Goal: Task Accomplishment & Management: Manage account settings

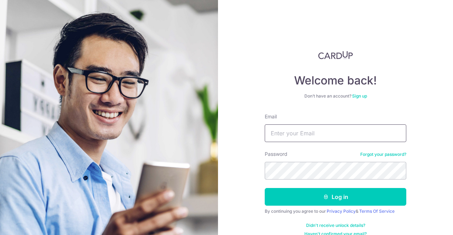
click at [330, 135] on input "Email" at bounding box center [336, 134] width 142 height 18
type input "[EMAIL_ADDRESS][DOMAIN_NAME]"
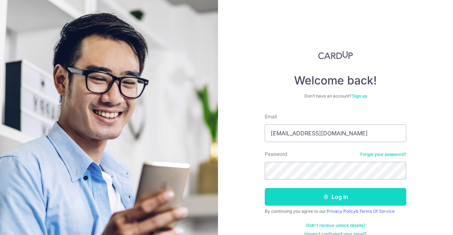
click at [334, 194] on button "Log in" at bounding box center [336, 197] width 142 height 18
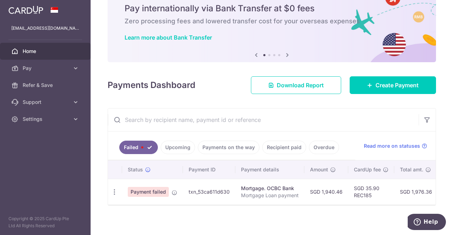
scroll to position [34, 0]
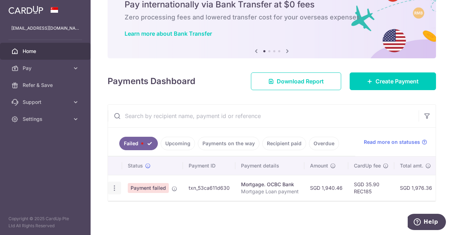
click at [114, 185] on icon "button" at bounding box center [114, 188] width 7 height 7
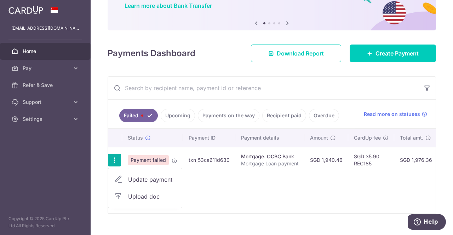
scroll to position [61, 0]
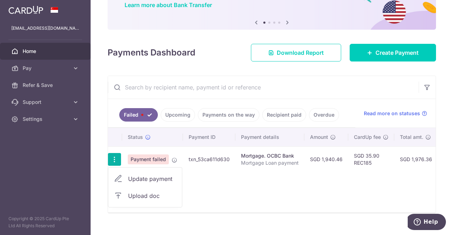
click at [145, 175] on span "Update payment" at bounding box center [152, 179] width 48 height 8
radio input "true"
type input "1,940.46"
type input "Mortgage Loan payment"
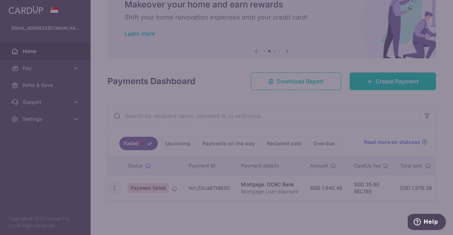
type input "REC185"
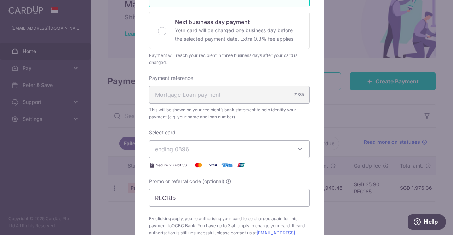
scroll to position [170, 0]
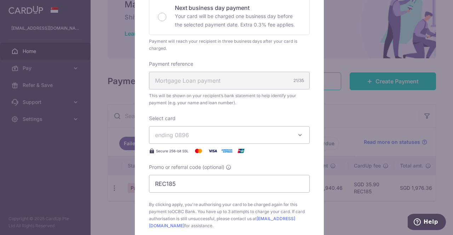
click at [160, 135] on span "ending 0896" at bounding box center [172, 135] width 34 height 7
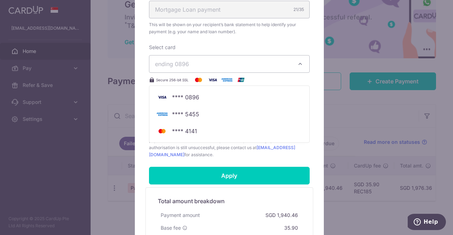
scroll to position [255, 0]
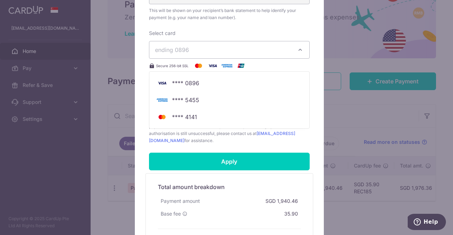
click at [444, 30] on div "Edit payment By clicking apply, you will make changes to all payments to OCBC B…" at bounding box center [226, 117] width 453 height 235
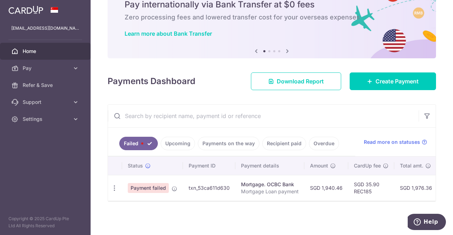
scroll to position [0, 0]
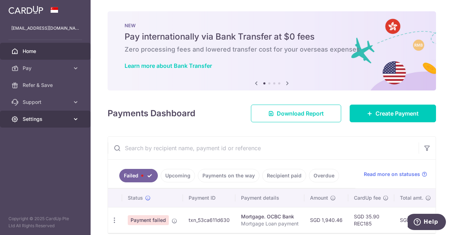
click at [75, 119] on icon at bounding box center [75, 119] width 7 height 7
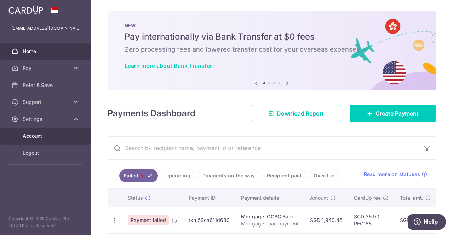
click at [40, 134] on span "Account" at bounding box center [46, 136] width 47 height 7
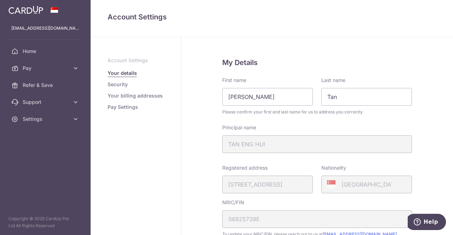
click at [129, 106] on link "Pay Settings" at bounding box center [123, 107] width 30 height 7
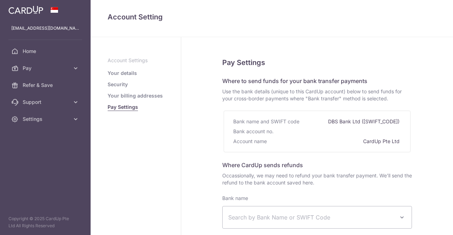
select select
click at [126, 73] on link "Your details" at bounding box center [122, 73] width 29 height 7
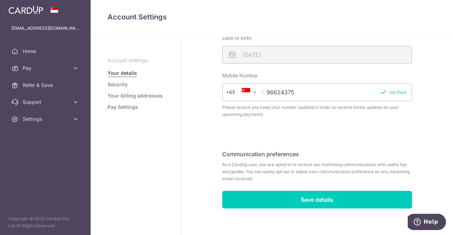
scroll to position [218, 0]
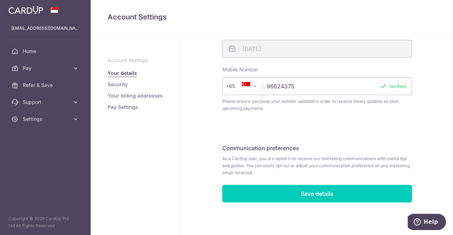
click at [121, 86] on link "Security" at bounding box center [118, 84] width 20 height 7
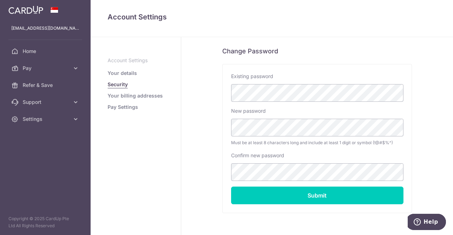
scroll to position [163, 0]
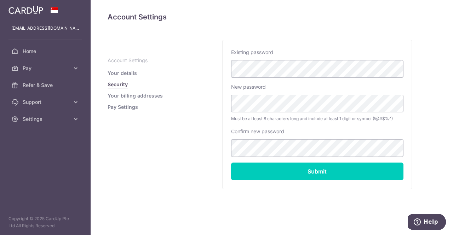
click at [132, 95] on link "Your billing addresses" at bounding box center [135, 95] width 55 height 7
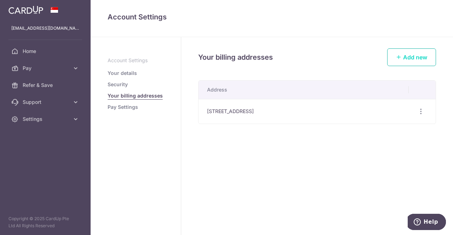
click at [400, 55] on icon at bounding box center [399, 57] width 6 height 6
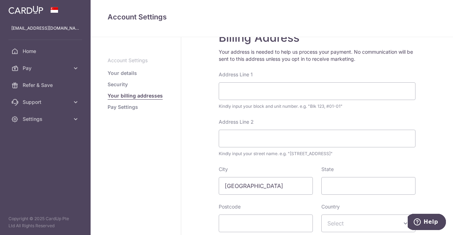
scroll to position [25, 0]
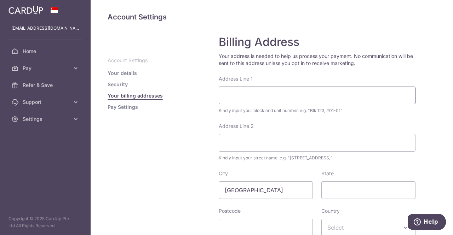
click at [242, 96] on input "Address Line 1" at bounding box center [317, 96] width 197 height 18
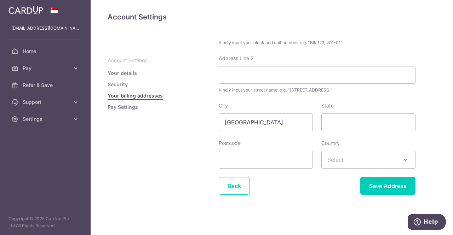
scroll to position [94, 0]
type input "890B Woodlands Drive 50"
click at [405, 157] on span at bounding box center [405, 159] width 8 height 8
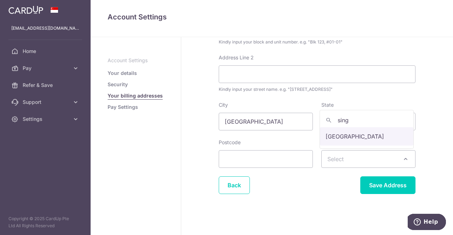
type input "sing"
select select "199"
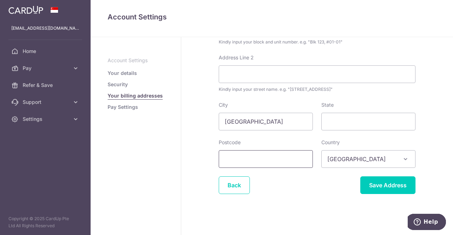
click at [254, 162] on input "Postcode" at bounding box center [266, 159] width 94 height 18
type input "732890"
click at [342, 122] on input "State" at bounding box center [368, 122] width 94 height 18
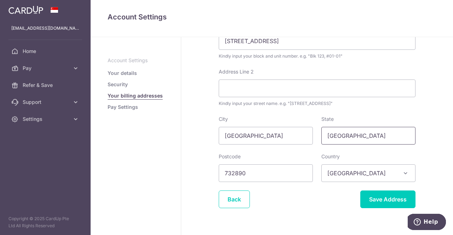
scroll to position [66, 0]
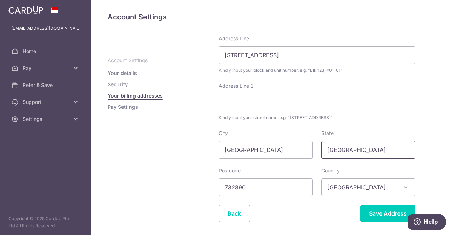
type input "singapore"
click at [236, 99] on input "Address Line 2" at bounding box center [317, 103] width 197 height 18
type input "#10-301"
click at [381, 211] on input "Save Address" at bounding box center [387, 214] width 55 height 18
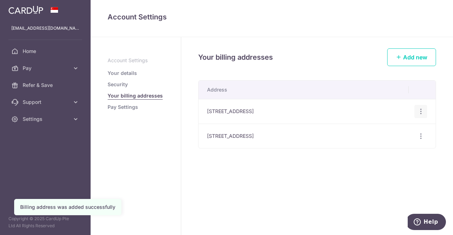
click at [422, 111] on icon "button" at bounding box center [420, 111] width 7 height 7
click at [393, 148] on span "Delete address" at bounding box center [397, 148] width 48 height 8
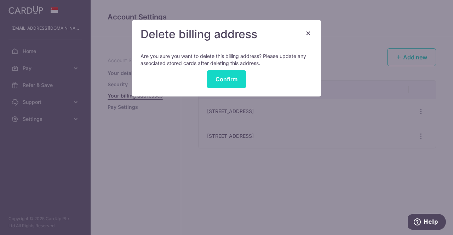
click at [220, 77] on button "Confirm" at bounding box center [227, 79] width 40 height 18
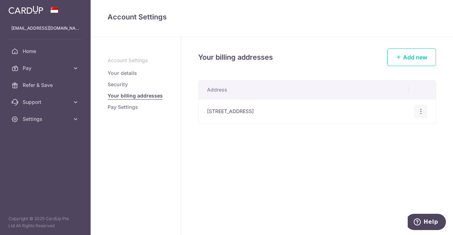
click at [418, 110] on icon "button" at bounding box center [420, 111] width 7 height 7
click at [282, 163] on div "Your billing addresses Add new Address 890B Woodlands Drive 50, #10-301, Singap…" at bounding box center [317, 136] width 272 height 198
click at [121, 106] on link "Pay Settings" at bounding box center [123, 107] width 30 height 7
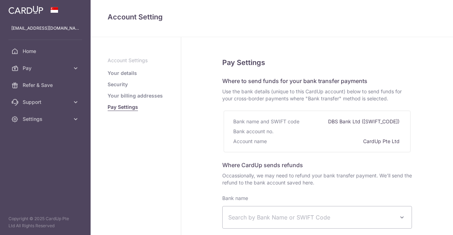
select select
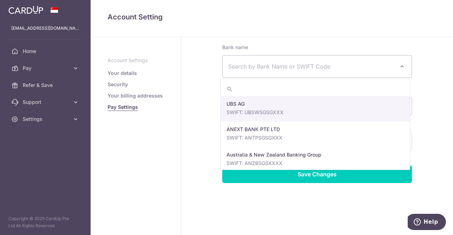
click at [401, 64] on span at bounding box center [402, 66] width 8 height 8
click at [435, 74] on div "Pay Settings Where to send funds for your bank transfer payments Use the bank d…" at bounding box center [317, 61] width 272 height 350
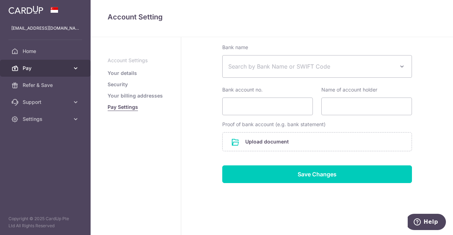
click at [72, 65] on link "Pay" at bounding box center [45, 68] width 91 height 17
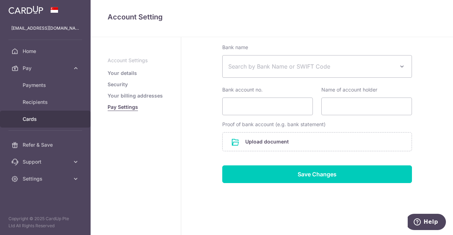
click at [36, 116] on span "Cards" at bounding box center [46, 119] width 47 height 7
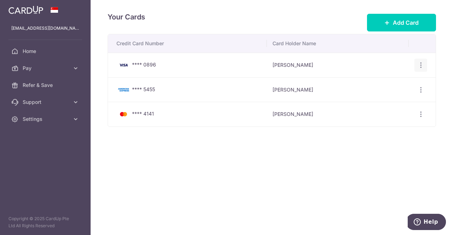
click at [420, 63] on icon "button" at bounding box center [420, 65] width 7 height 7
click at [379, 81] on span "View/Edit" at bounding box center [397, 85] width 48 height 8
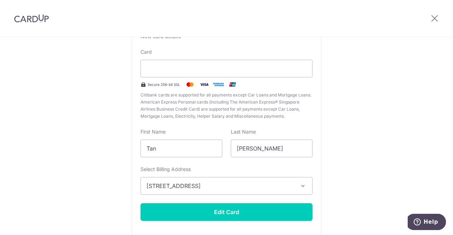
scroll to position [63, 0]
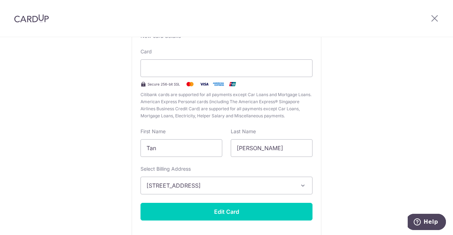
click at [301, 184] on icon "button" at bounding box center [302, 185] width 7 height 7
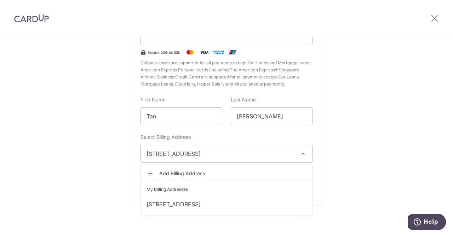
scroll to position [98, 0]
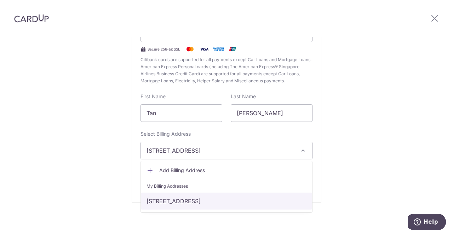
click at [279, 203] on link "[STREET_ADDRESS]" at bounding box center [226, 201] width 171 height 17
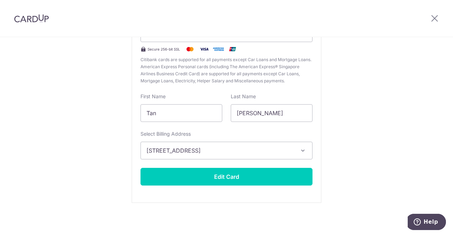
scroll to position [0, 0]
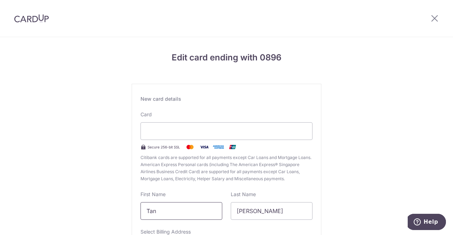
click at [163, 210] on input "Tan" at bounding box center [181, 211] width 82 height 18
type input "Tan Eng"
click at [166, 126] on div at bounding box center [226, 131] width 172 height 18
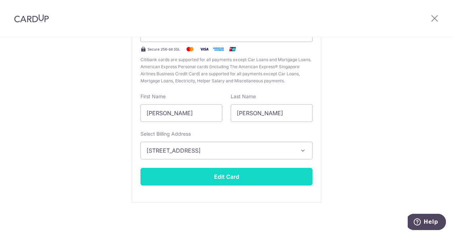
click at [213, 174] on button "Edit Card" at bounding box center [226, 177] width 172 height 18
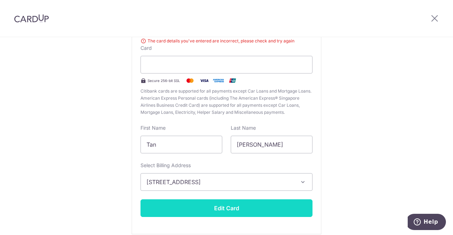
click at [217, 206] on button "Edit Card" at bounding box center [226, 209] width 172 height 18
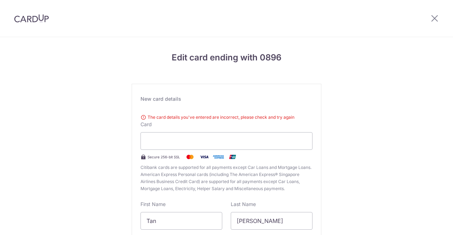
scroll to position [76, 0]
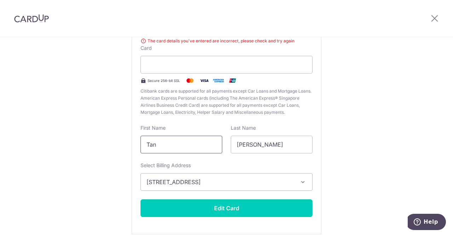
click at [174, 145] on input "Tan" at bounding box center [181, 145] width 82 height 18
type input "[PERSON_NAME]"
click at [301, 182] on icon "button" at bounding box center [302, 182] width 7 height 7
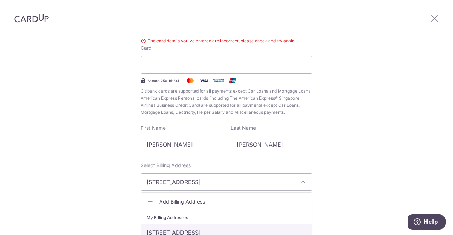
click at [258, 229] on link "[STREET_ADDRESS]" at bounding box center [226, 232] width 171 height 17
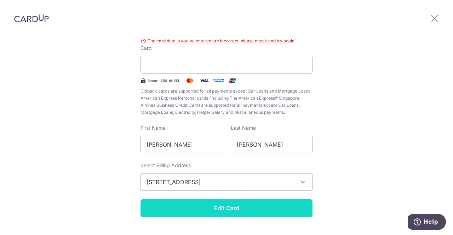
click at [213, 206] on button "Edit Card" at bounding box center [226, 209] width 172 height 18
click at [217, 204] on button "Edit Card" at bounding box center [226, 209] width 172 height 18
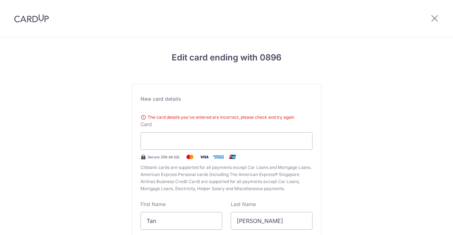
scroll to position [76, 0]
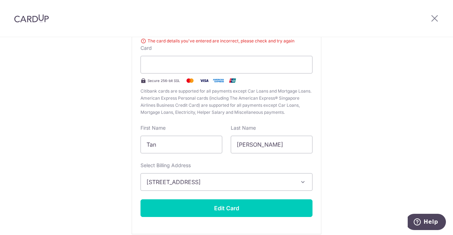
click at [301, 181] on icon "button" at bounding box center [302, 182] width 7 height 7
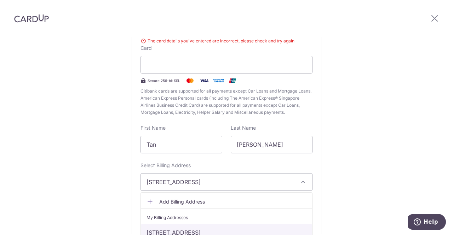
click at [213, 230] on link "[STREET_ADDRESS]" at bounding box center [226, 232] width 171 height 17
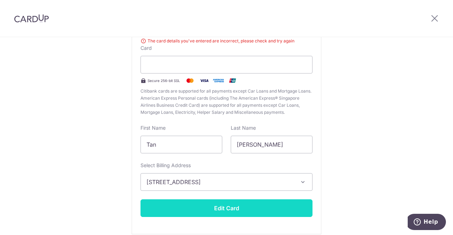
click at [212, 206] on button "Edit Card" at bounding box center [226, 209] width 172 height 18
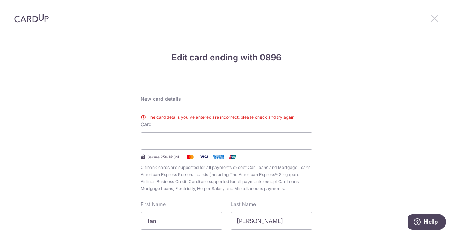
click at [433, 18] on icon at bounding box center [434, 18] width 8 height 9
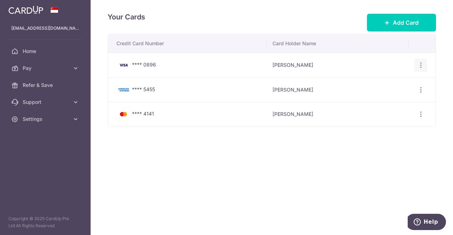
click at [422, 64] on icon "button" at bounding box center [420, 65] width 7 height 7
click at [380, 102] on span "Delete" at bounding box center [397, 102] width 48 height 8
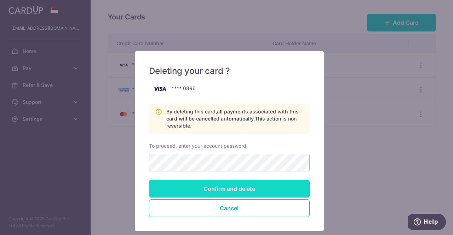
click at [238, 184] on input "Confirm and delete" at bounding box center [229, 189] width 161 height 18
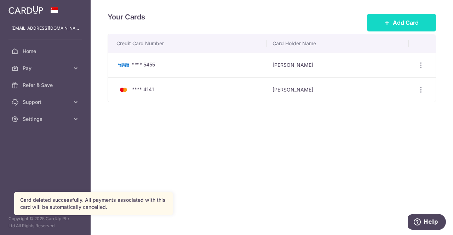
click at [392, 20] on button "Add Card" at bounding box center [401, 23] width 69 height 18
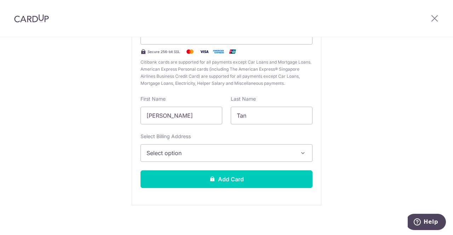
scroll to position [98, 0]
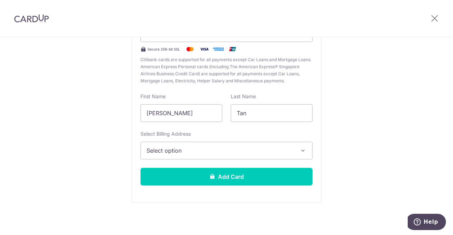
click at [301, 150] on icon "button" at bounding box center [302, 150] width 7 height 7
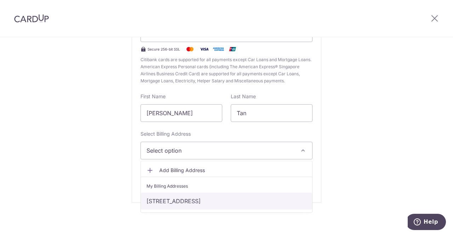
click at [258, 201] on link "[STREET_ADDRESS]" at bounding box center [226, 201] width 171 height 17
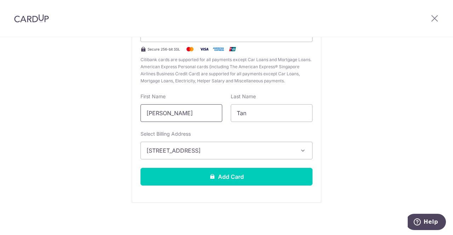
drag, startPoint x: 168, startPoint y: 113, endPoint x: 140, endPoint y: 116, distance: 28.1
click at [140, 116] on input "[PERSON_NAME]" at bounding box center [181, 113] width 82 height 18
type input "[PERSON_NAME]"
click at [254, 112] on input "Tan" at bounding box center [272, 113] width 82 height 18
type input "T"
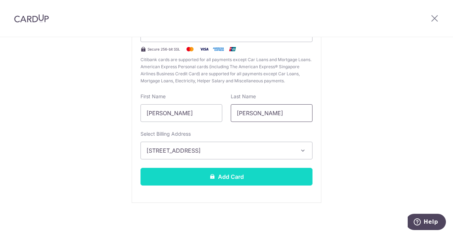
type input "[PERSON_NAME]"
click at [218, 175] on button "Add Card" at bounding box center [226, 177] width 172 height 18
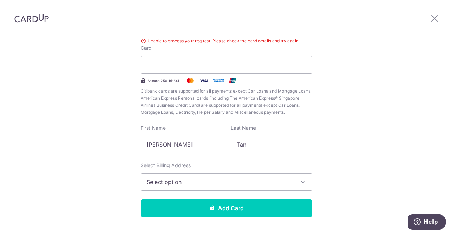
click at [236, 182] on span "Select option" at bounding box center [219, 182] width 147 height 8
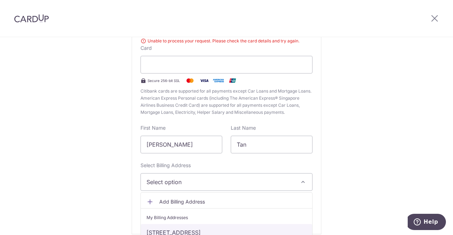
click at [206, 235] on link "[STREET_ADDRESS]" at bounding box center [226, 232] width 171 height 17
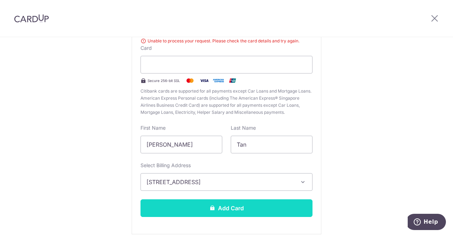
click at [211, 207] on icon at bounding box center [212, 208] width 6 height 6
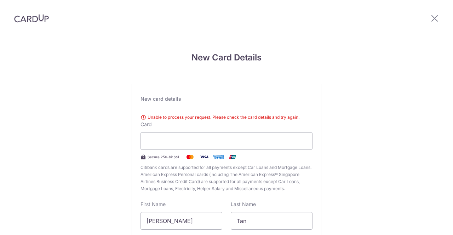
scroll to position [76, 0]
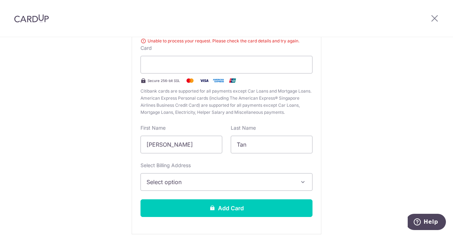
click at [253, 181] on span "Select option" at bounding box center [219, 182] width 147 height 8
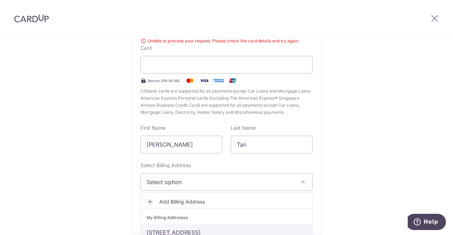
click at [226, 230] on link "[STREET_ADDRESS]" at bounding box center [226, 232] width 171 height 17
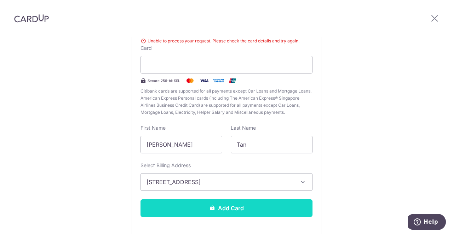
click at [213, 206] on icon at bounding box center [212, 208] width 6 height 6
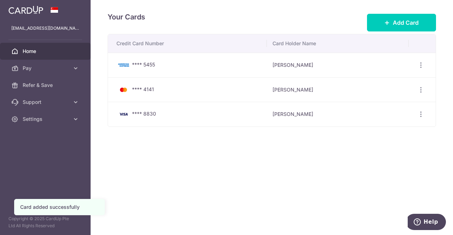
click at [35, 50] on span "Home" at bounding box center [46, 51] width 47 height 7
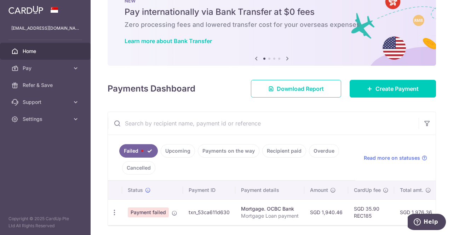
scroll to position [51, 0]
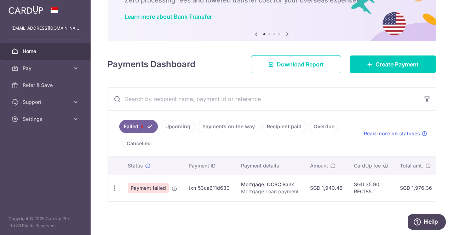
click at [304, 17] on div "Learn more about Bank Transfer" at bounding box center [272, 16] width 294 height 7
click at [114, 186] on icon "button" at bounding box center [114, 188] width 7 height 7
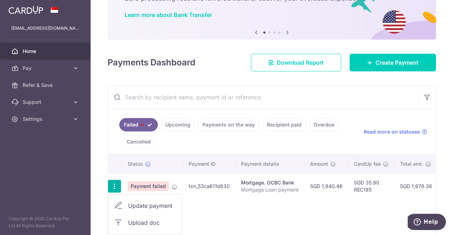
click at [144, 204] on span "Update payment" at bounding box center [152, 206] width 48 height 8
radio input "true"
type input "1,940.46"
type input "Mortgage Loan payment"
type input "REC185"
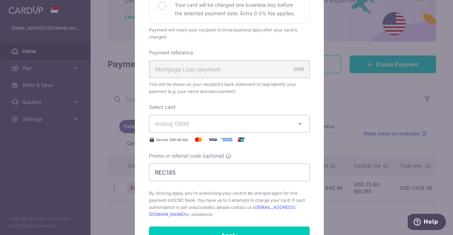
scroll to position [183, 0]
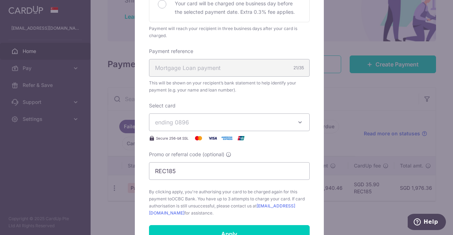
click at [299, 125] on icon "button" at bounding box center [299, 122] width 7 height 7
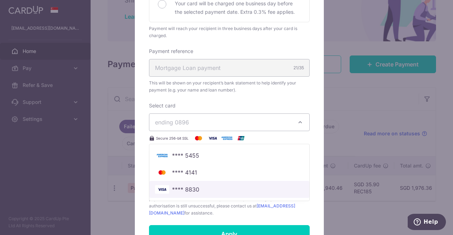
click at [192, 188] on span "**** 8830" at bounding box center [185, 189] width 27 height 8
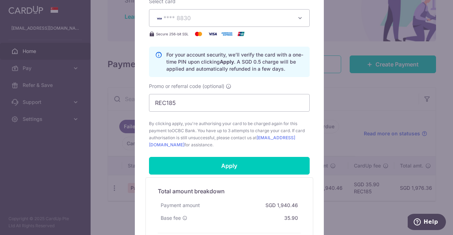
scroll to position [293, 0]
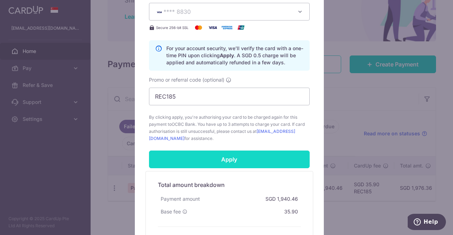
click at [224, 157] on input "Apply" at bounding box center [229, 160] width 161 height 18
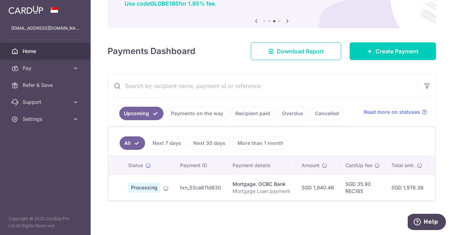
click at [185, 109] on link "Payments on the way" at bounding box center [197, 113] width 62 height 13
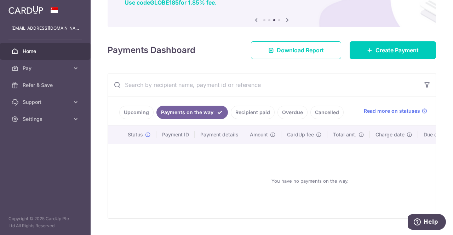
click at [131, 111] on link "Upcoming" at bounding box center [136, 112] width 34 height 13
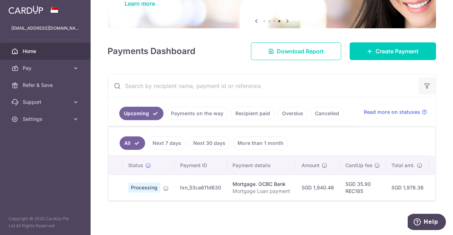
click at [423, 84] on icon "button" at bounding box center [426, 85] width 7 height 7
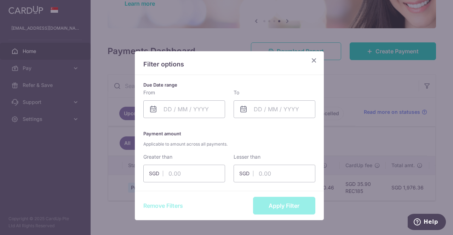
click at [310, 59] on icon "Close" at bounding box center [314, 60] width 8 height 9
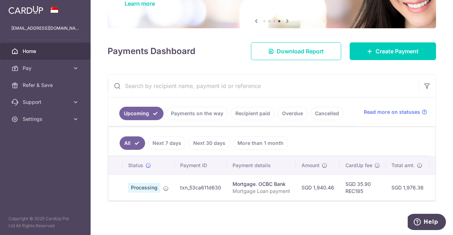
click at [255, 138] on link "More than 1 month" at bounding box center [260, 143] width 55 height 13
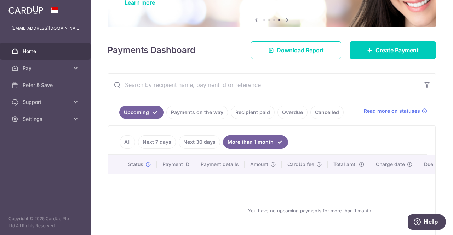
click at [128, 140] on link "All" at bounding box center [128, 141] width 16 height 13
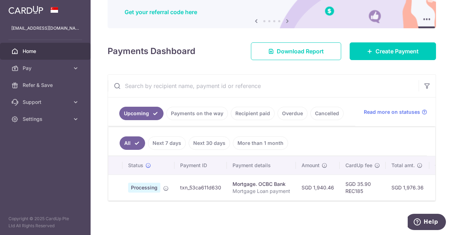
click at [32, 46] on link "Home" at bounding box center [45, 51] width 91 height 17
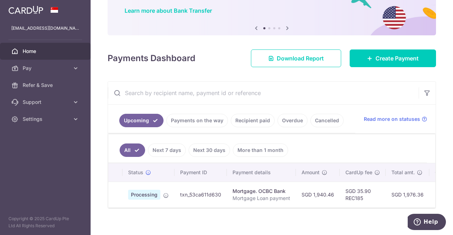
scroll to position [63, 0]
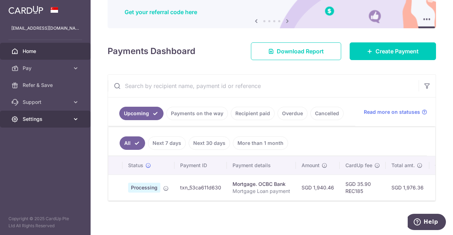
click at [52, 117] on span "Settings" at bounding box center [46, 119] width 47 height 7
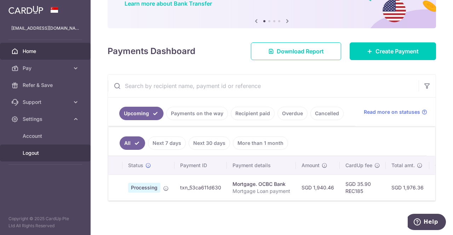
click at [33, 150] on span "Logout" at bounding box center [46, 153] width 47 height 7
